Goal: Check status: Check status

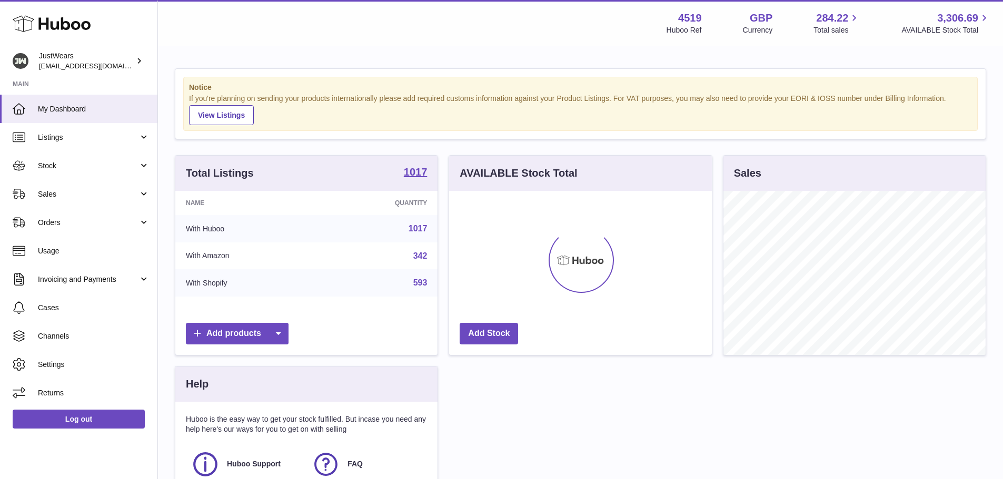
scroll to position [164, 263]
click at [52, 193] on span "Sales" at bounding box center [88, 194] width 101 height 10
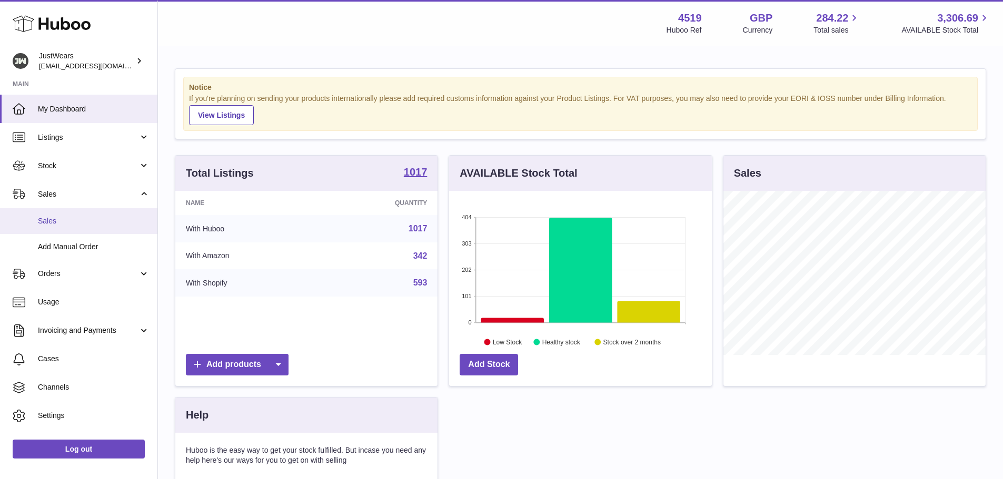
click at [48, 221] on span "Sales" at bounding box center [94, 221] width 112 height 10
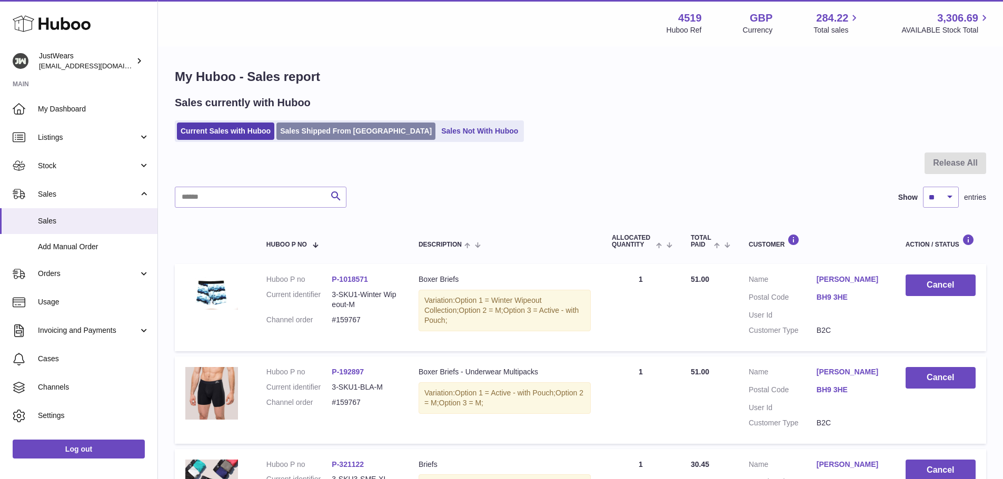
click at [322, 134] on link "Sales Shipped From [GEOGRAPHIC_DATA]" at bounding box center [355, 131] width 159 height 17
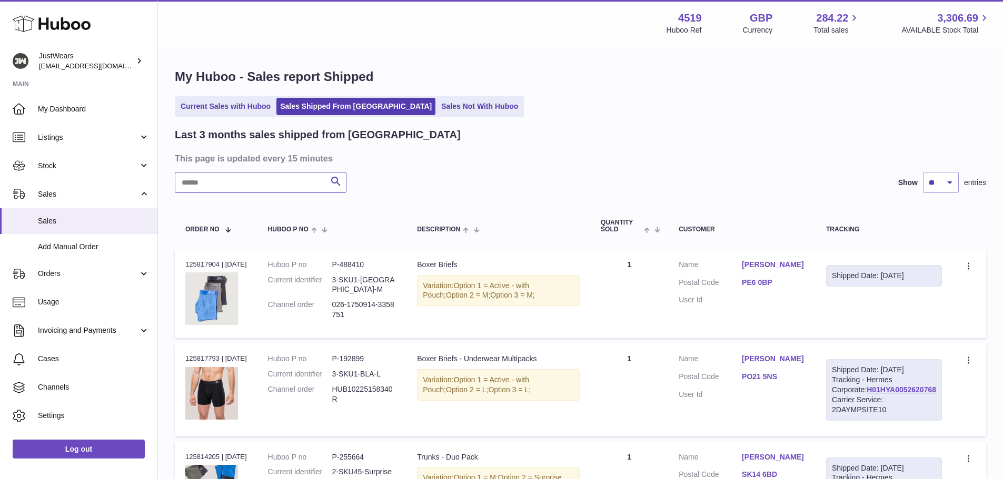
click at [236, 176] on input "text" at bounding box center [261, 182] width 172 height 21
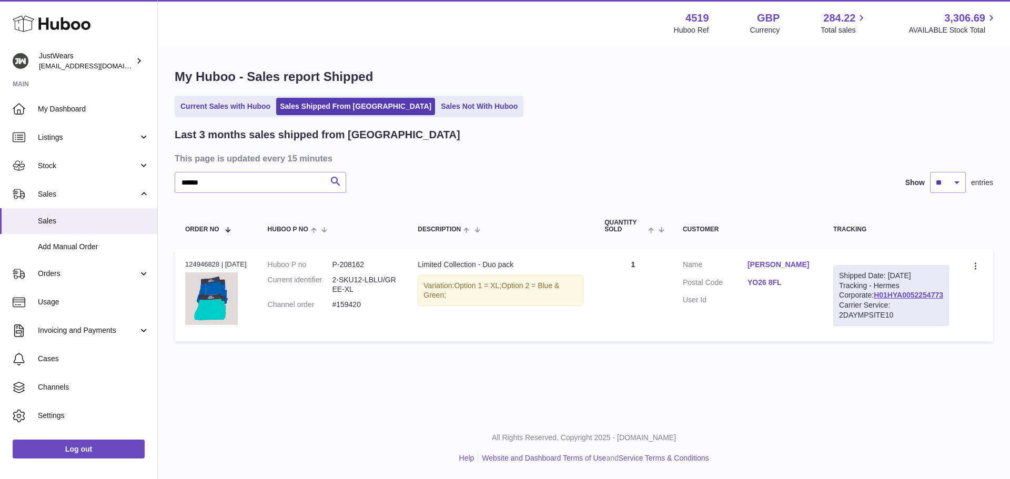
click at [213, 262] on div "Order no 124946828 | 18th Sep" at bounding box center [216, 264] width 62 height 9
copy div "124946828"
drag, startPoint x: 231, startPoint y: 179, endPoint x: 148, endPoint y: 179, distance: 82.6
click at [148, 179] on div "Huboo JustWears internalAdmin-4519@internal.huboo.com Main My Dashboard Listing…" at bounding box center [505, 239] width 1010 height 479
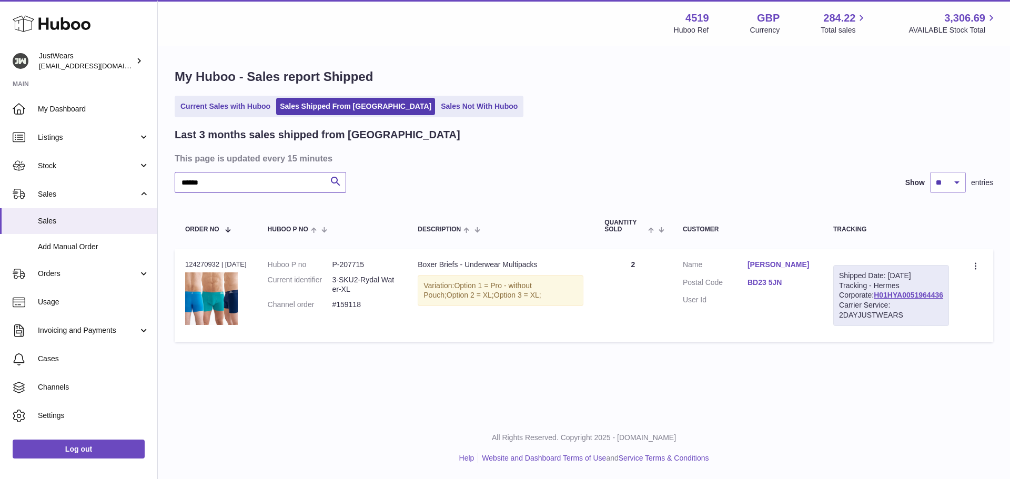
type input "******"
click at [394, 337] on td "Huboo P no P-207715 Current identifier 3-SKU2-Rydal Water-XL Channel order #159…" at bounding box center [332, 295] width 151 height 93
click at [206, 262] on div "Order no 124270932 | 7th Sep" at bounding box center [216, 264] width 62 height 9
copy div "124270932"
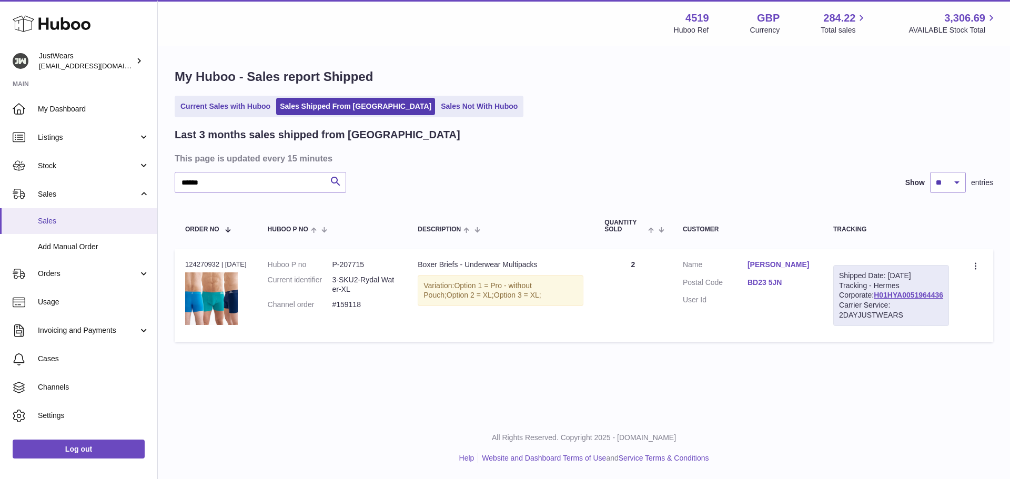
click at [57, 223] on span "Sales" at bounding box center [94, 221] width 112 height 10
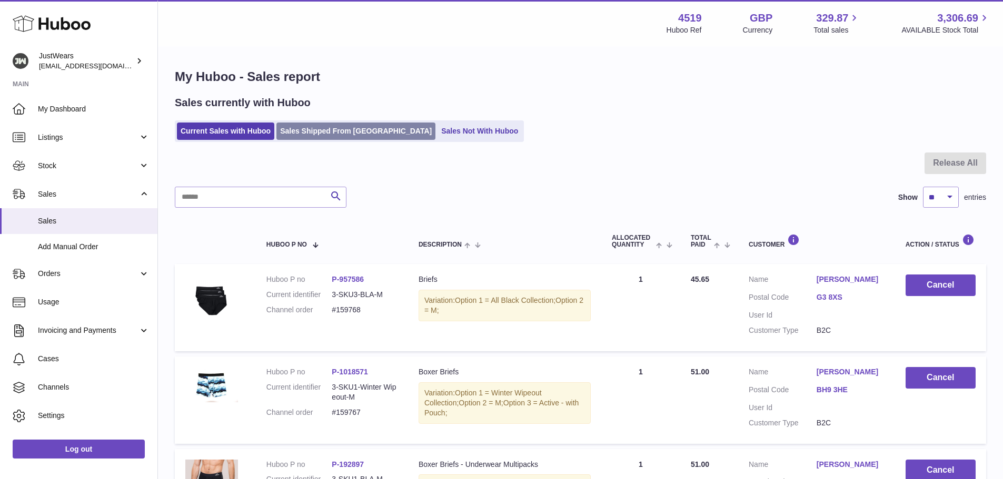
click at [358, 133] on link "Sales Shipped From [GEOGRAPHIC_DATA]" at bounding box center [355, 131] width 159 height 17
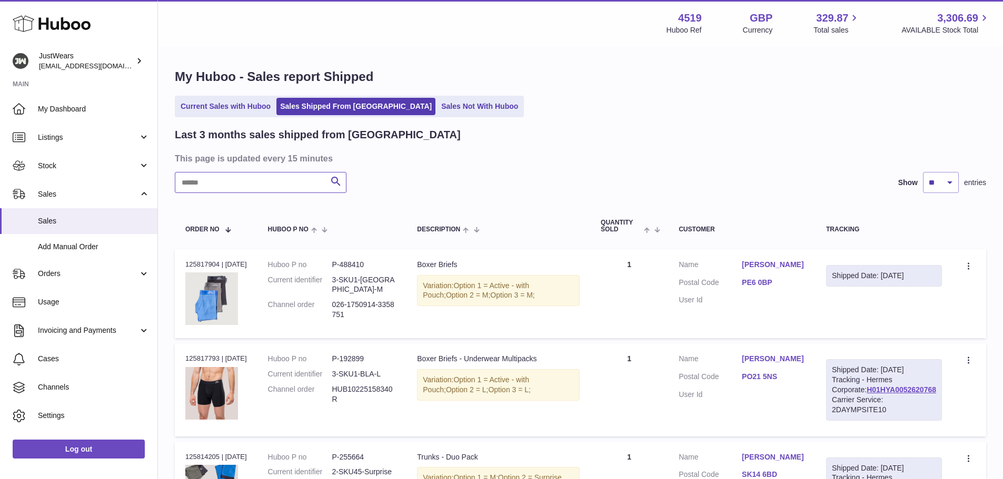
click at [260, 180] on input "text" at bounding box center [261, 182] width 172 height 21
click at [343, 108] on link "Sales Shipped From [GEOGRAPHIC_DATA]" at bounding box center [355, 106] width 159 height 17
click at [235, 179] on input "text" at bounding box center [261, 182] width 172 height 21
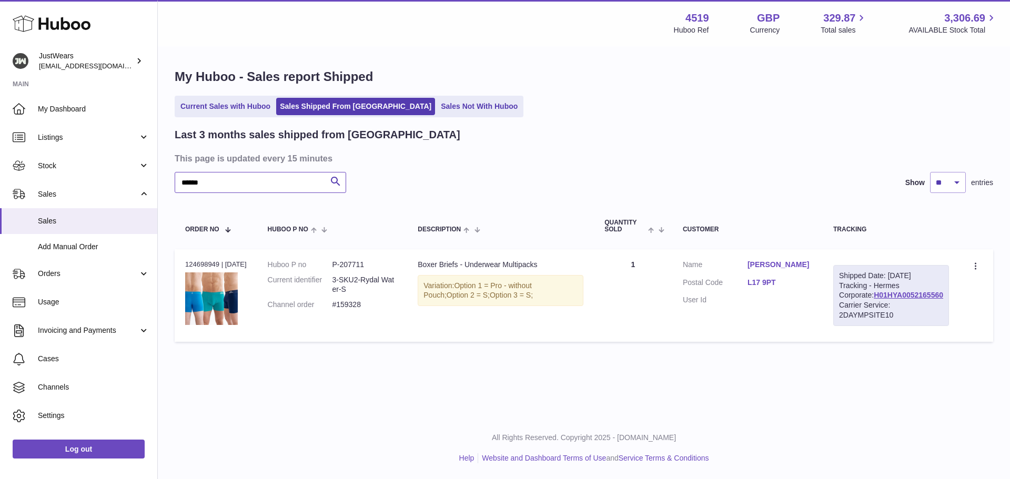
type input "******"
click at [212, 264] on div "Order no 124698949 | [DATE]" at bounding box center [216, 264] width 62 height 9
copy div "124698949"
drag, startPoint x: 227, startPoint y: 178, endPoint x: 67, endPoint y: 183, distance: 160.1
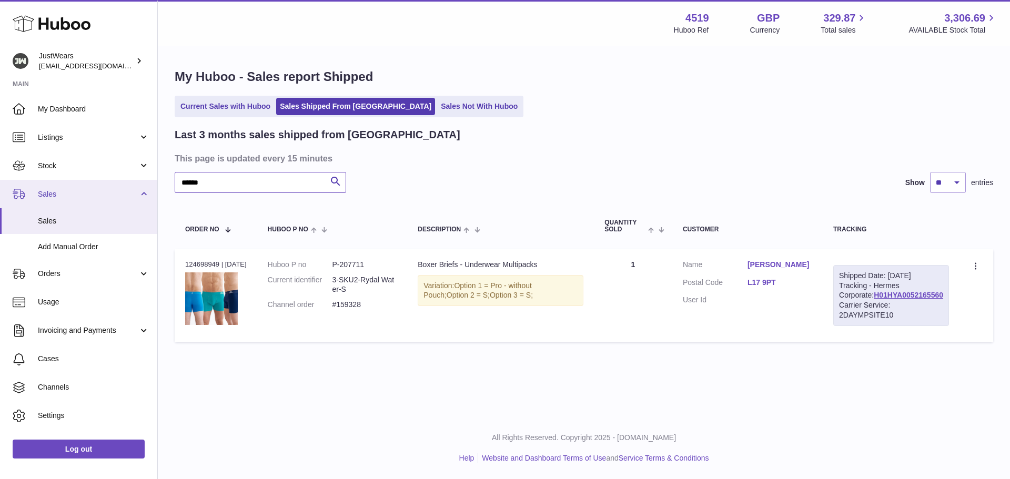
click at [67, 183] on div "Huboo JustWears [EMAIL_ADDRESS][DOMAIN_NAME] Main My Dashboard Listings Not wit…" at bounding box center [505, 239] width 1010 height 479
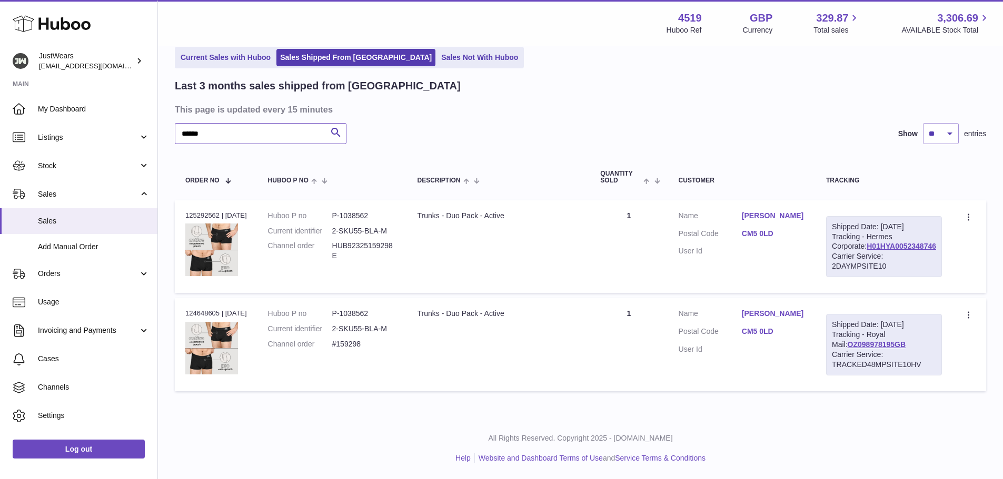
scroll to position [79, 0]
type input "******"
click at [206, 309] on div "Order no 124648605 | [DATE]" at bounding box center [216, 313] width 62 height 9
copy div "124648605"
